Goal: Transaction & Acquisition: Book appointment/travel/reservation

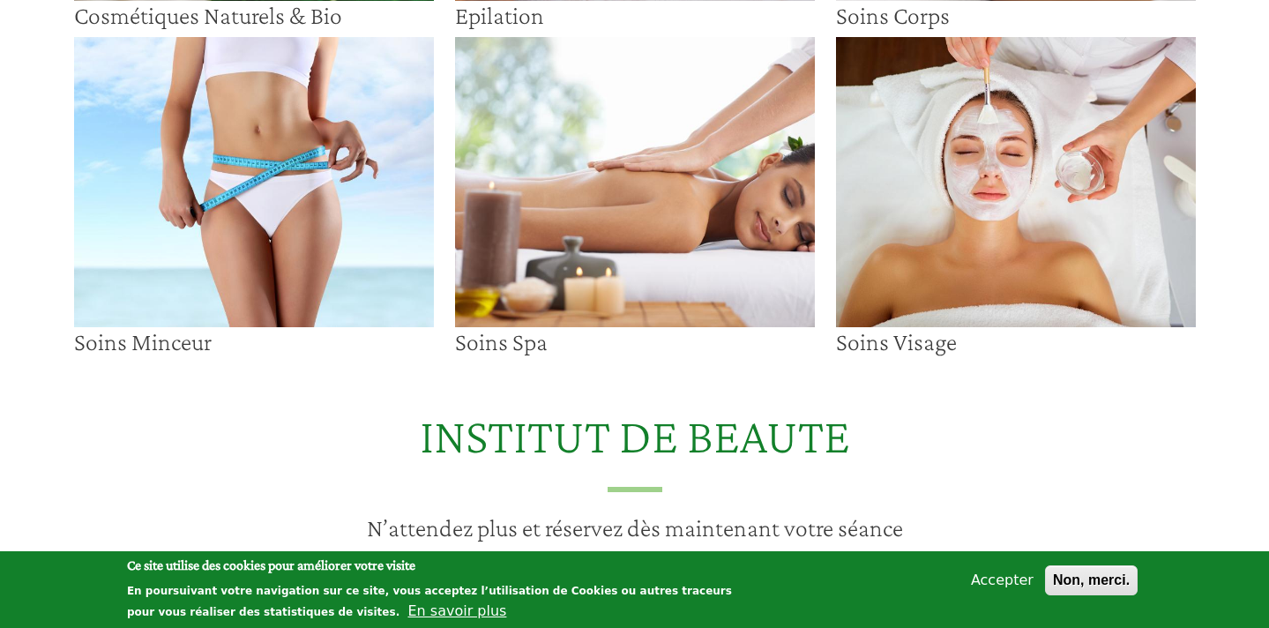
scroll to position [423, 0]
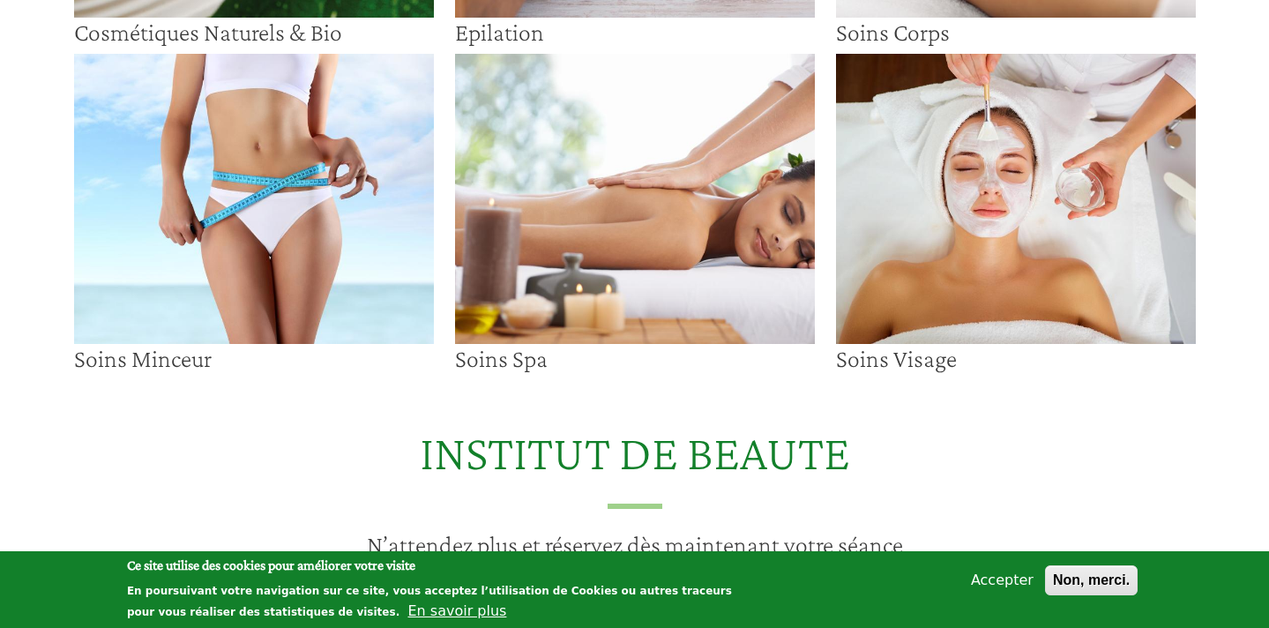
click at [1005, 226] on img at bounding box center [1016, 199] width 360 height 290
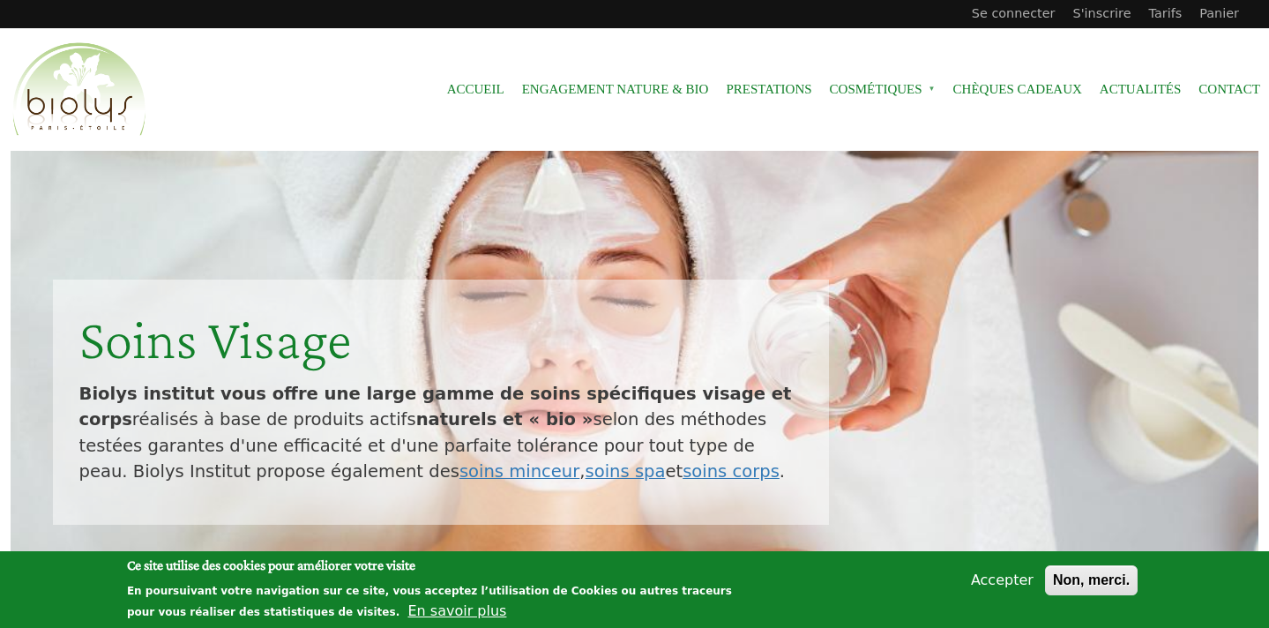
click at [991, 584] on button "Accepter" at bounding box center [1002, 579] width 77 height 21
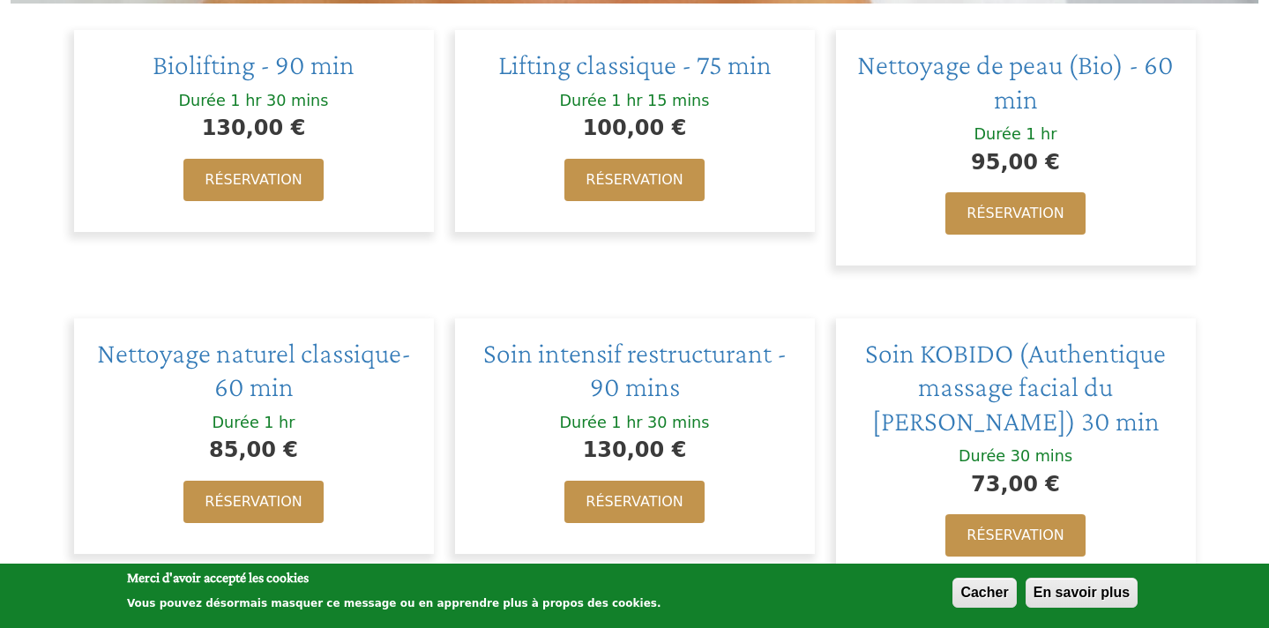
scroll to position [619, 0]
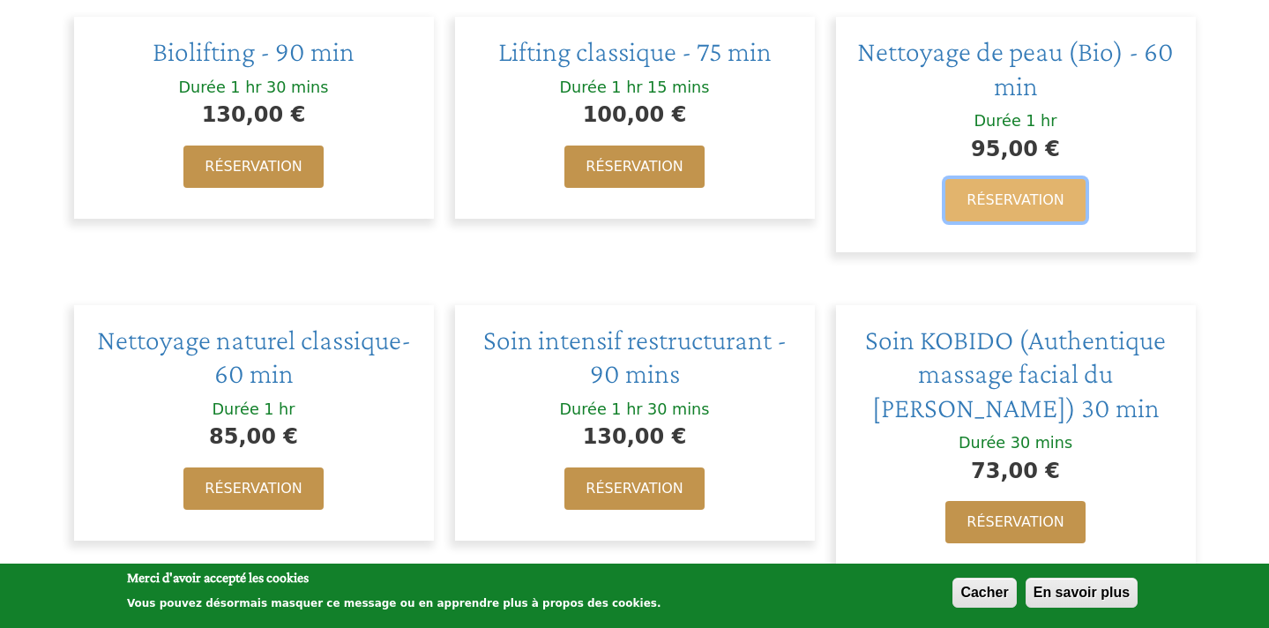
click at [986, 182] on link "Réservation" at bounding box center [1014, 200] width 139 height 42
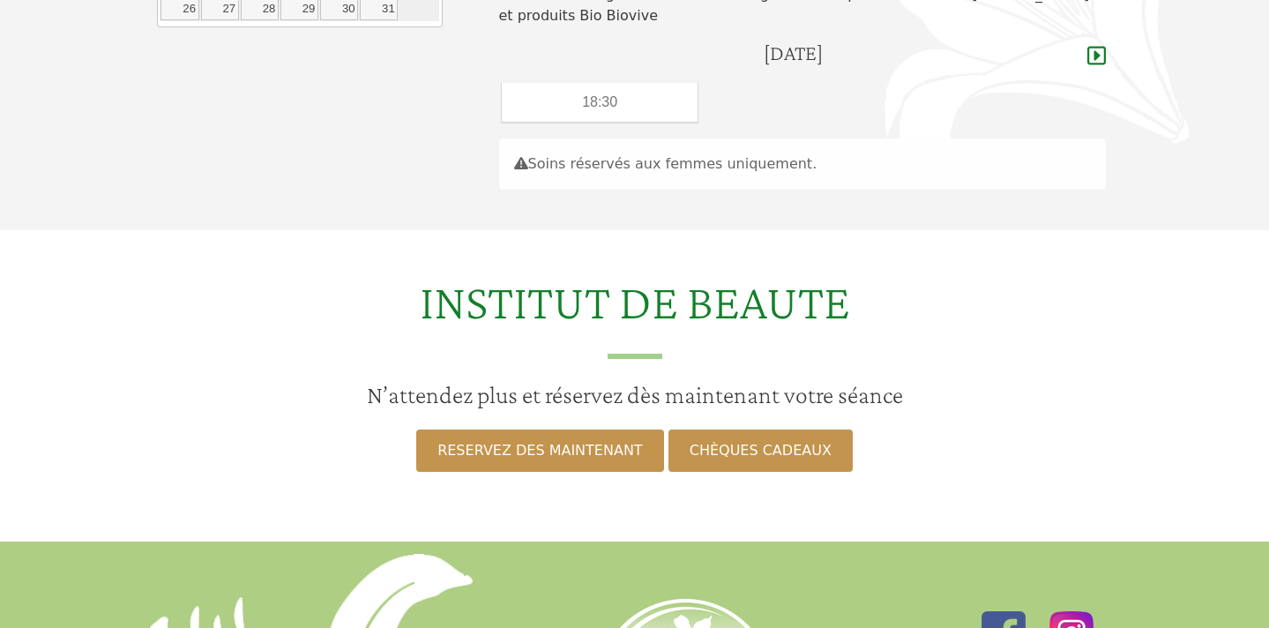
scroll to position [507, 0]
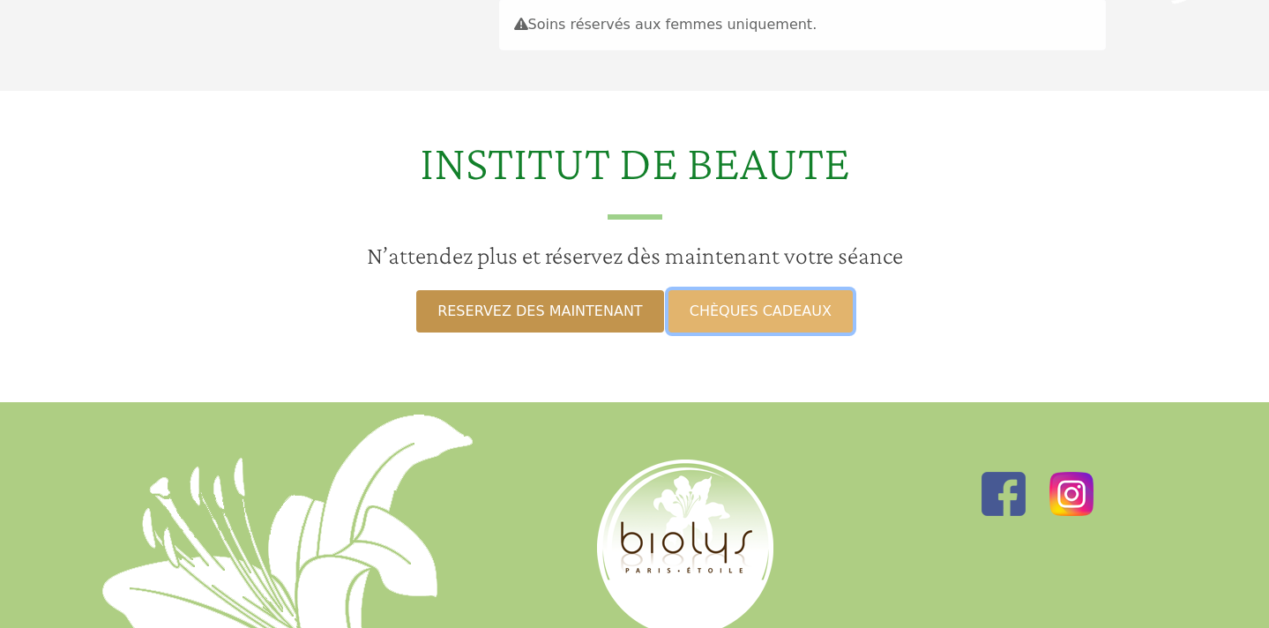
click at [767, 312] on link "CHÈQUES CADEAUX" at bounding box center [760, 311] width 184 height 42
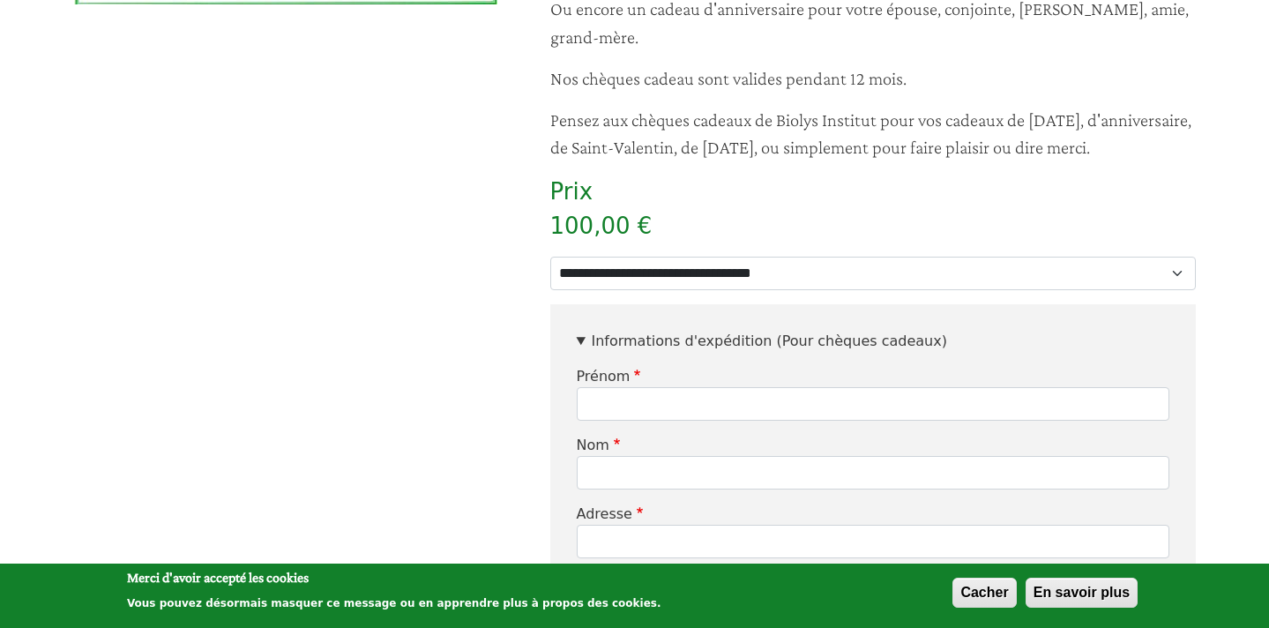
scroll to position [495, 0]
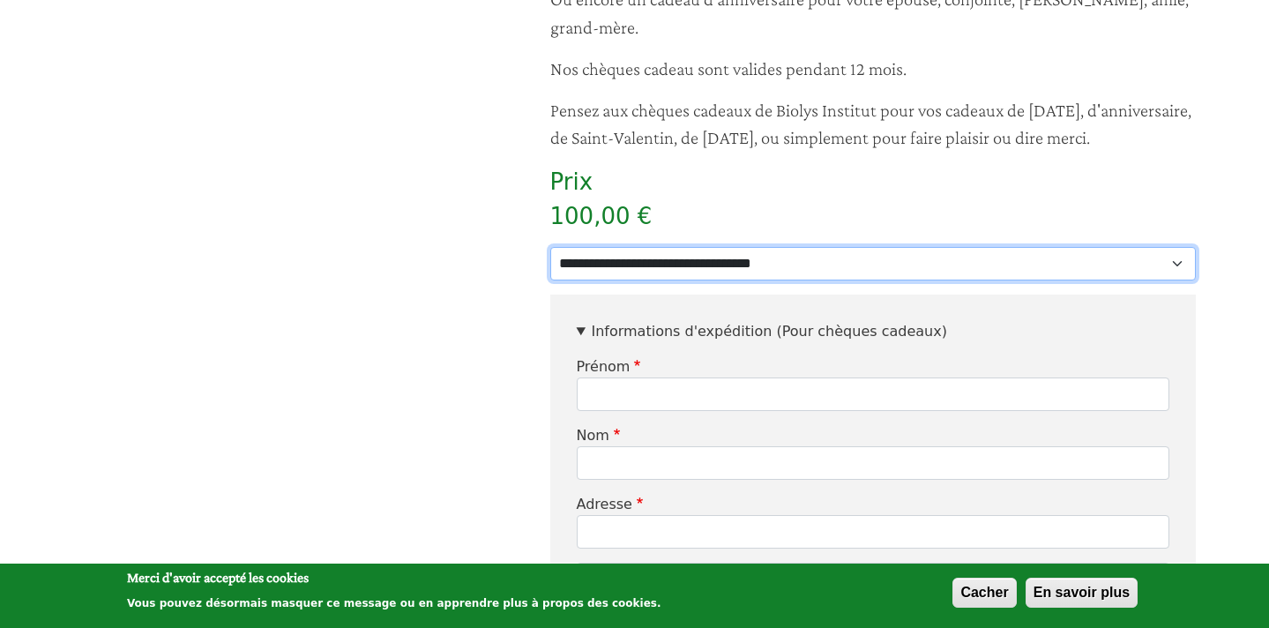
click at [550, 247] on select "**********" at bounding box center [872, 263] width 645 height 33
select select "**"
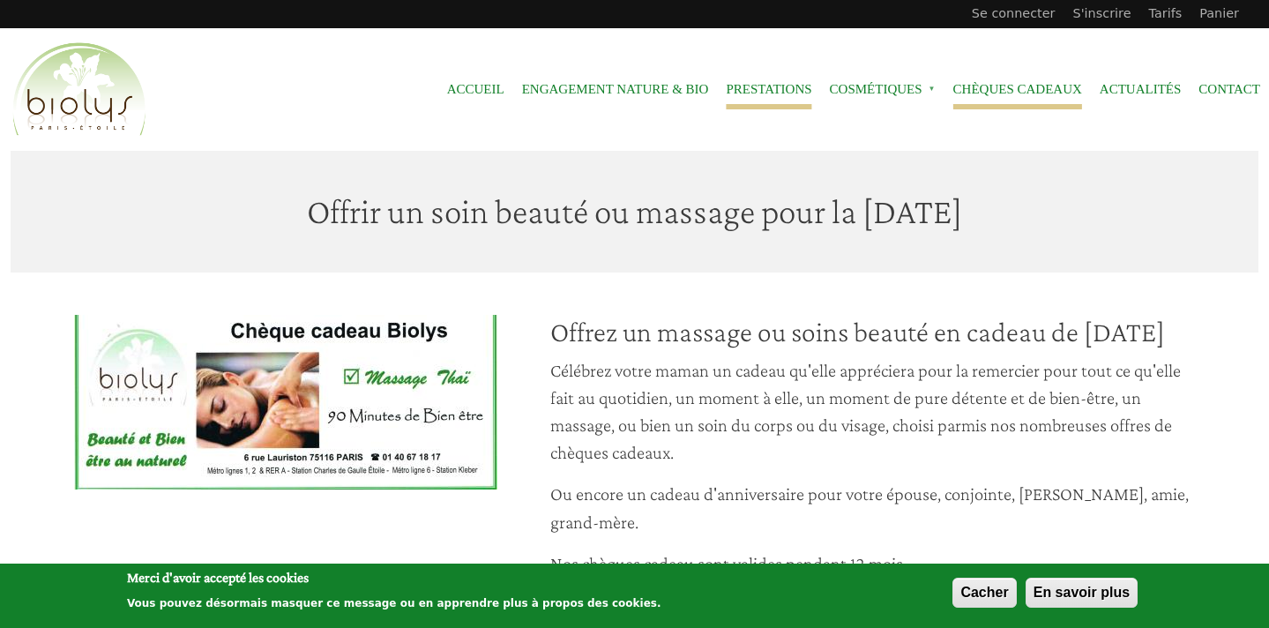
click at [755, 89] on link "Prestations" at bounding box center [769, 90] width 86 height 40
